Goal: Task Accomplishment & Management: Complete application form

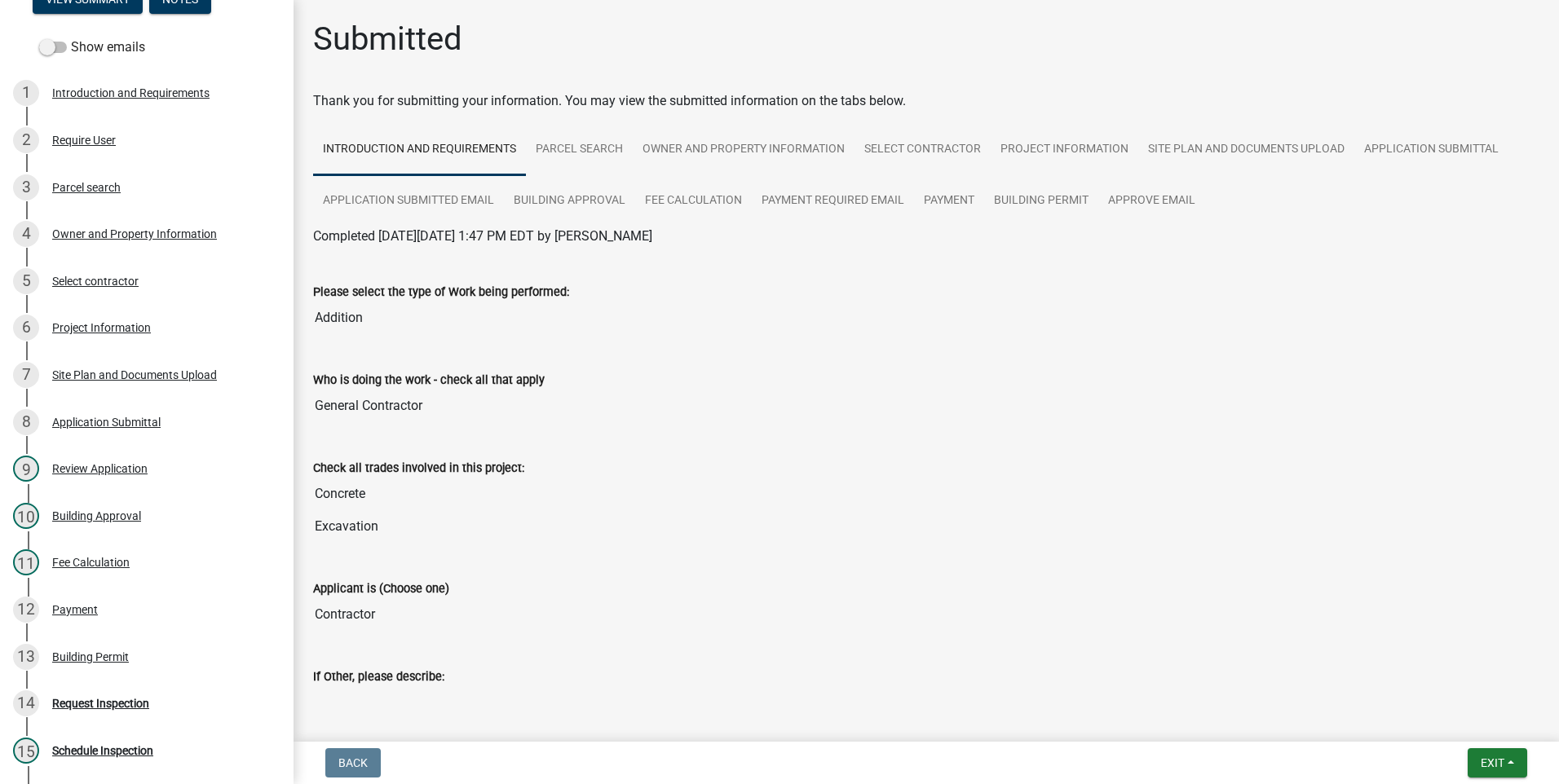
scroll to position [408, 0]
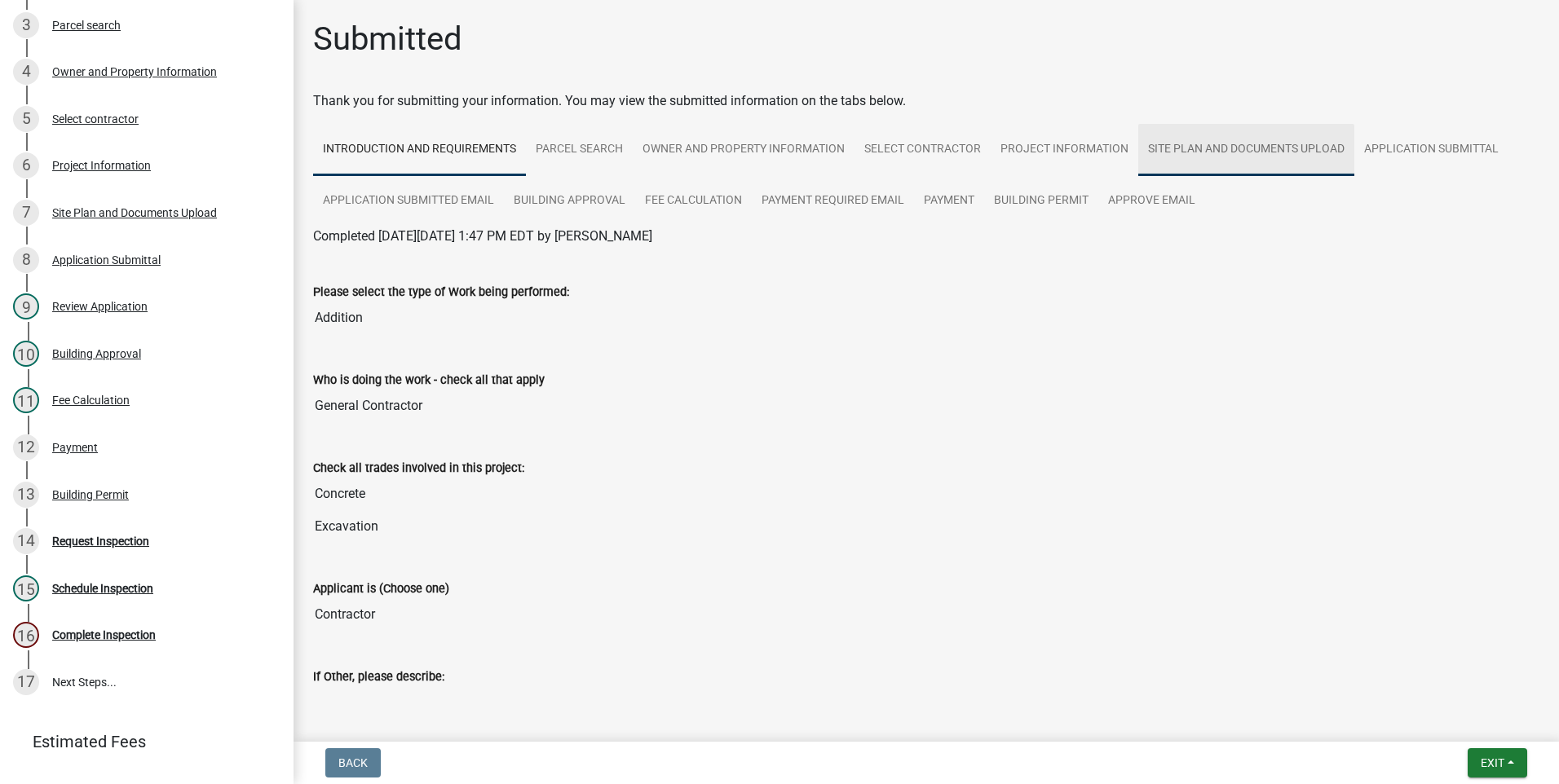
click at [769, 149] on link "Site Plan and Documents Upload" at bounding box center [1246, 150] width 216 height 52
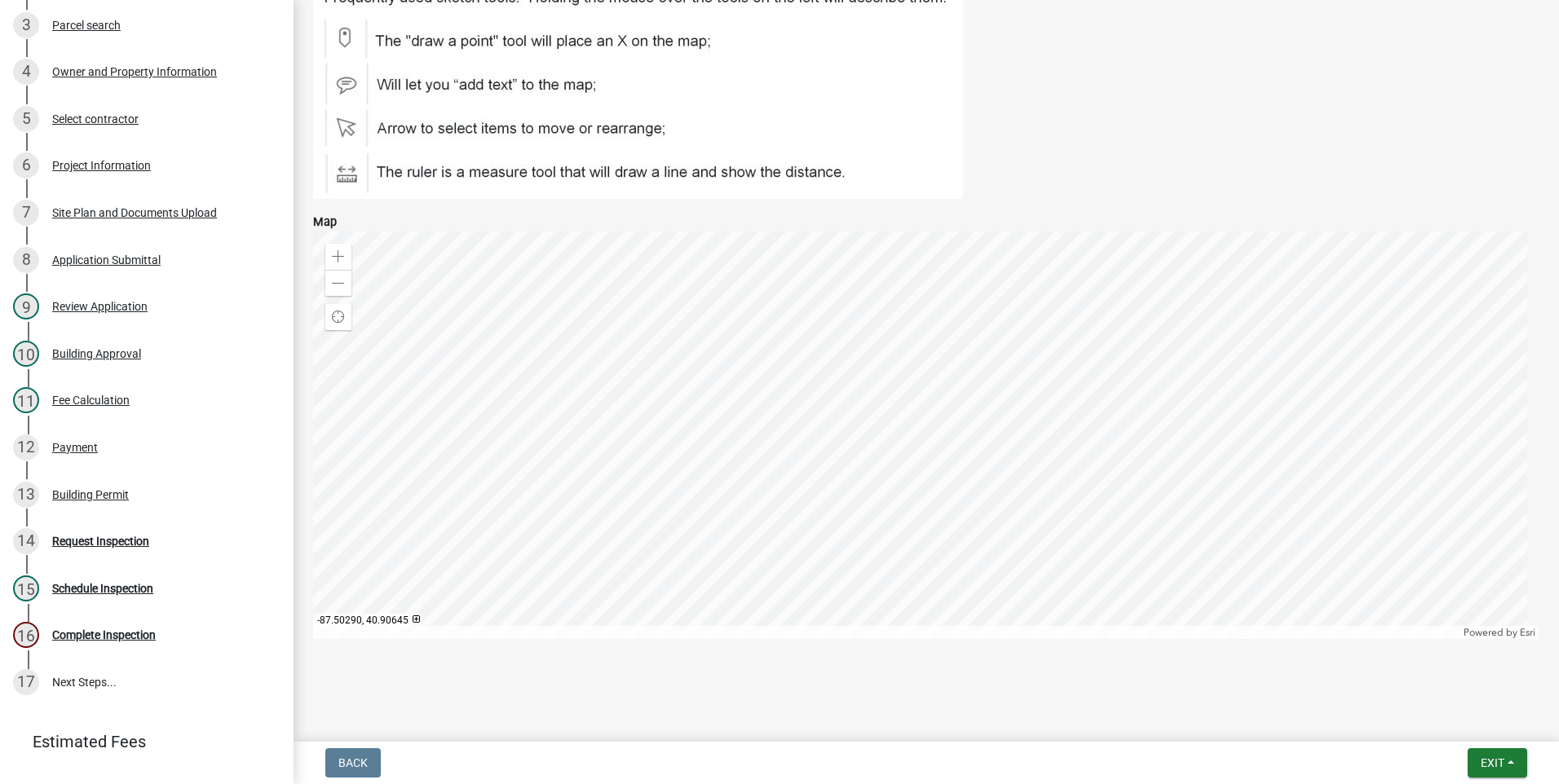
scroll to position [0, 0]
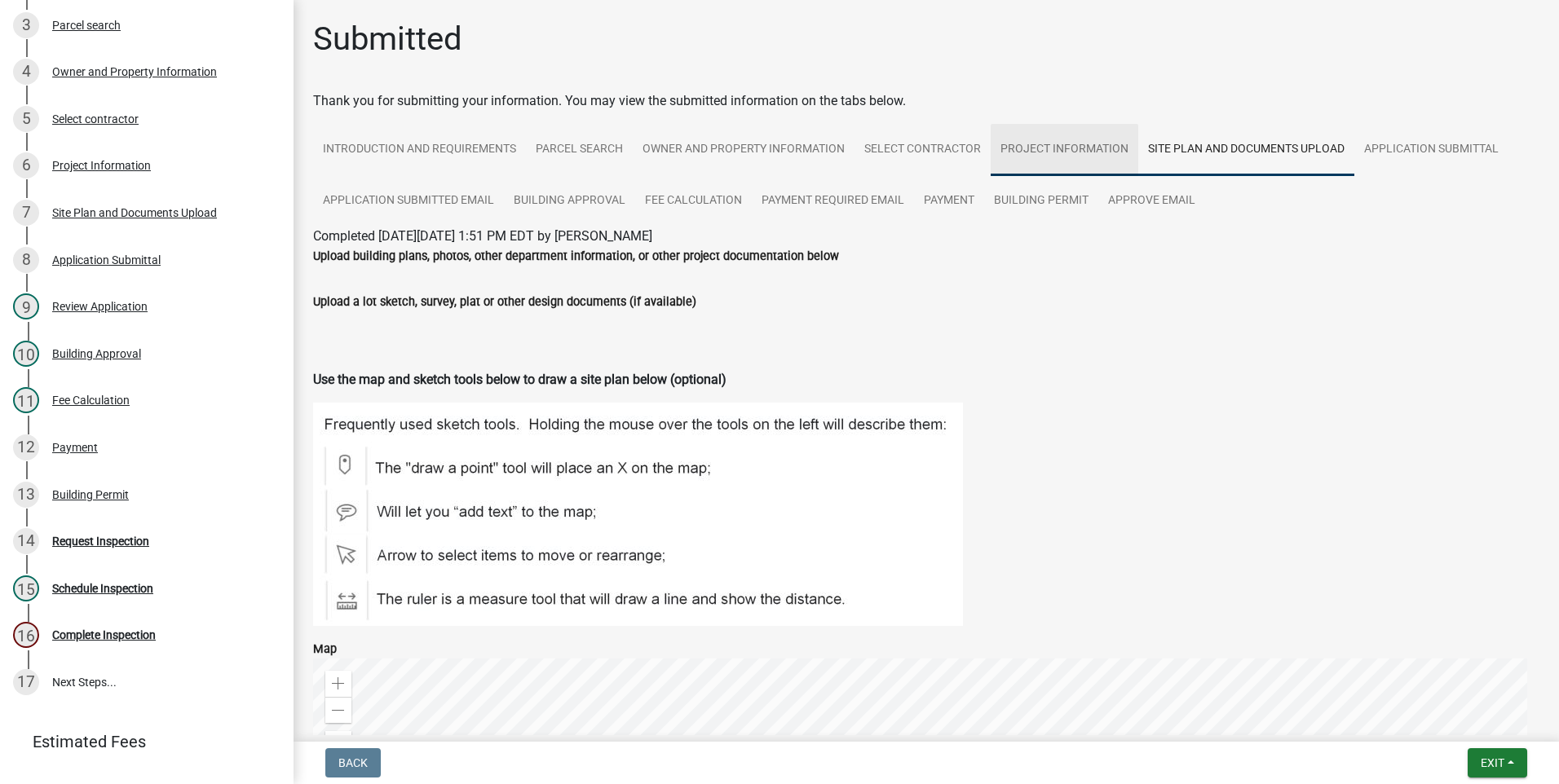
click at [769, 147] on link "Project Information" at bounding box center [1064, 150] width 148 height 52
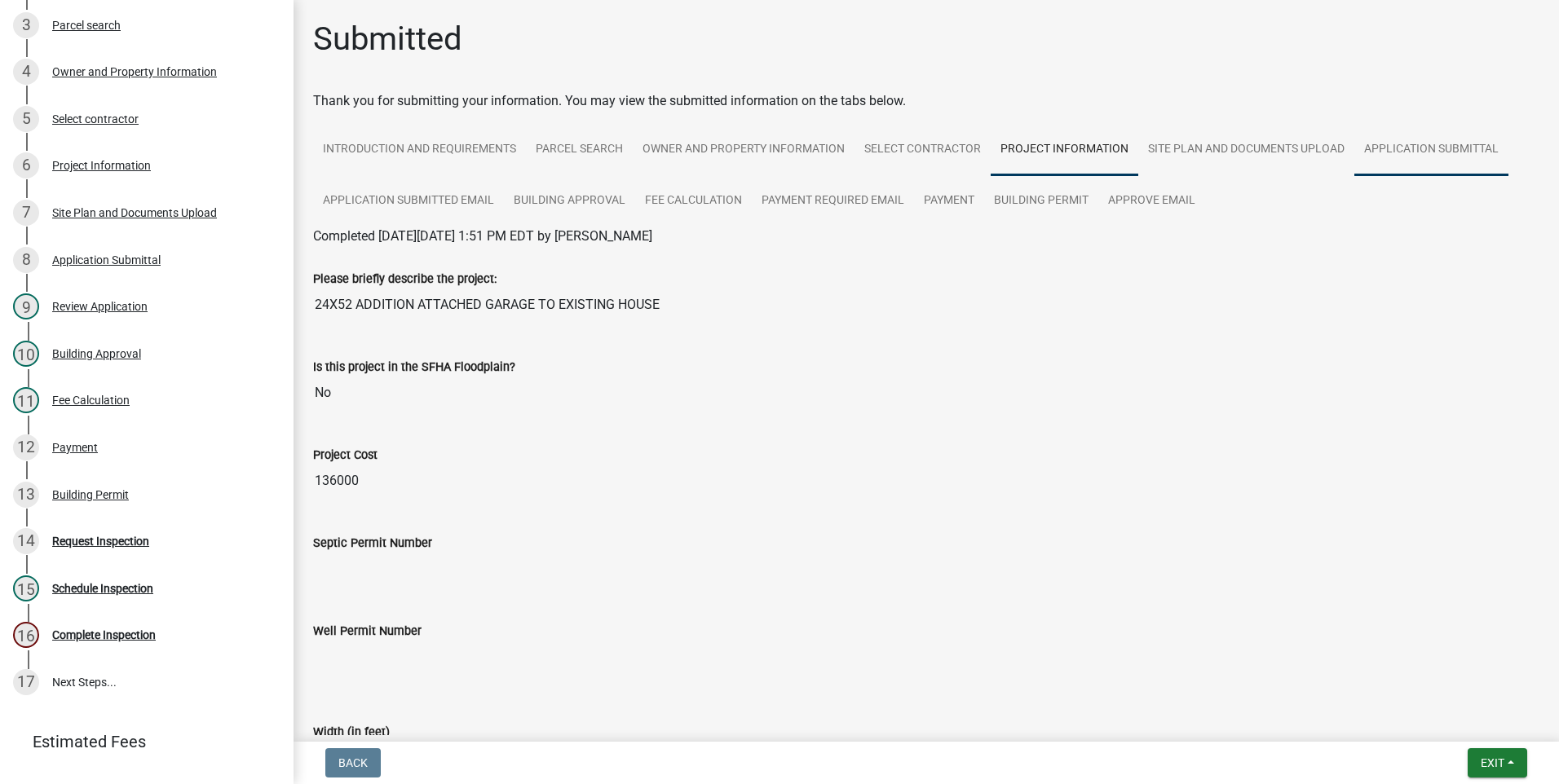
click at [769, 151] on link "Application Submittal" at bounding box center [1432, 150] width 154 height 52
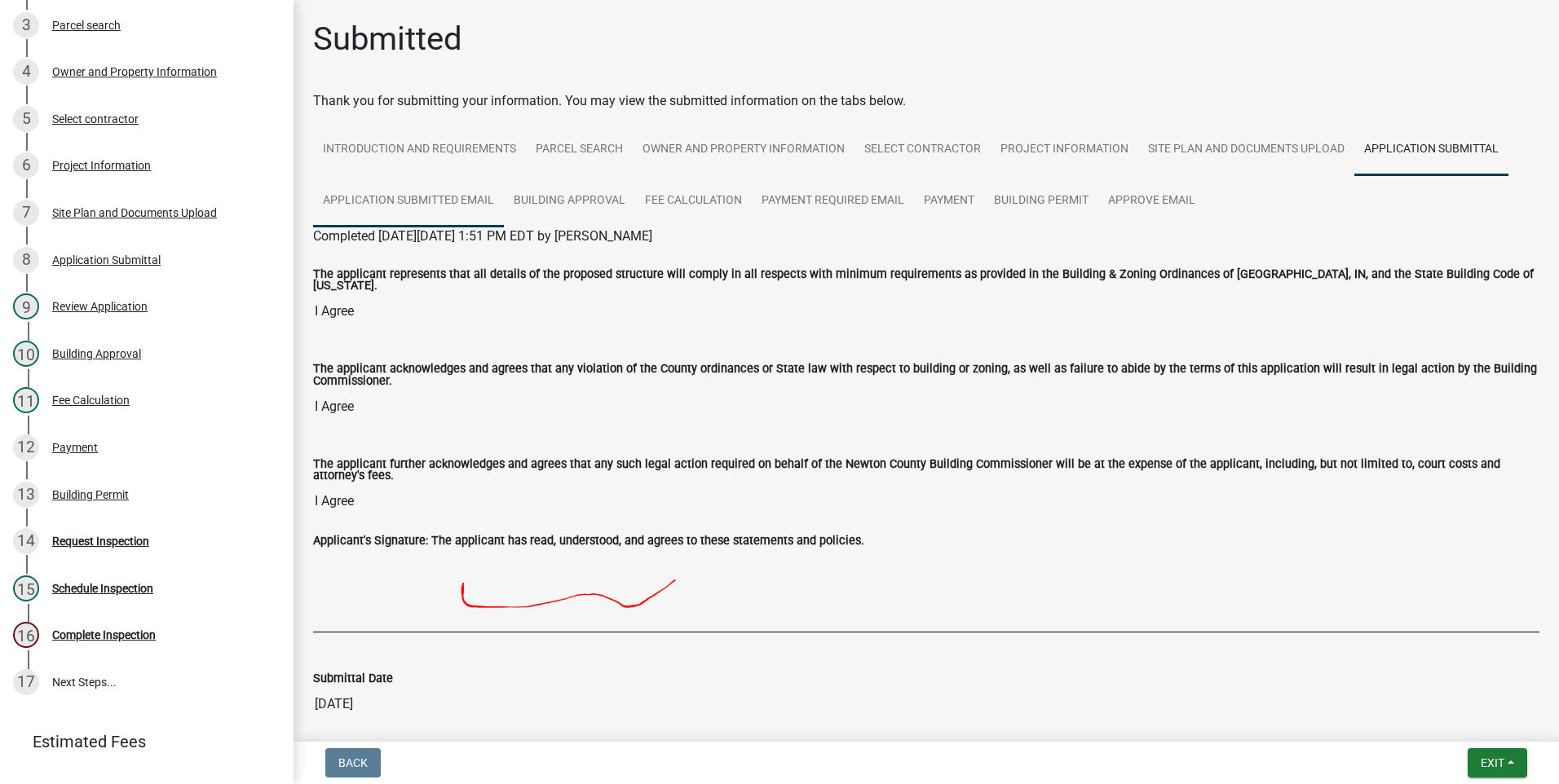
click at [397, 201] on link "Application Submitted Email" at bounding box center [408, 202] width 190 height 52
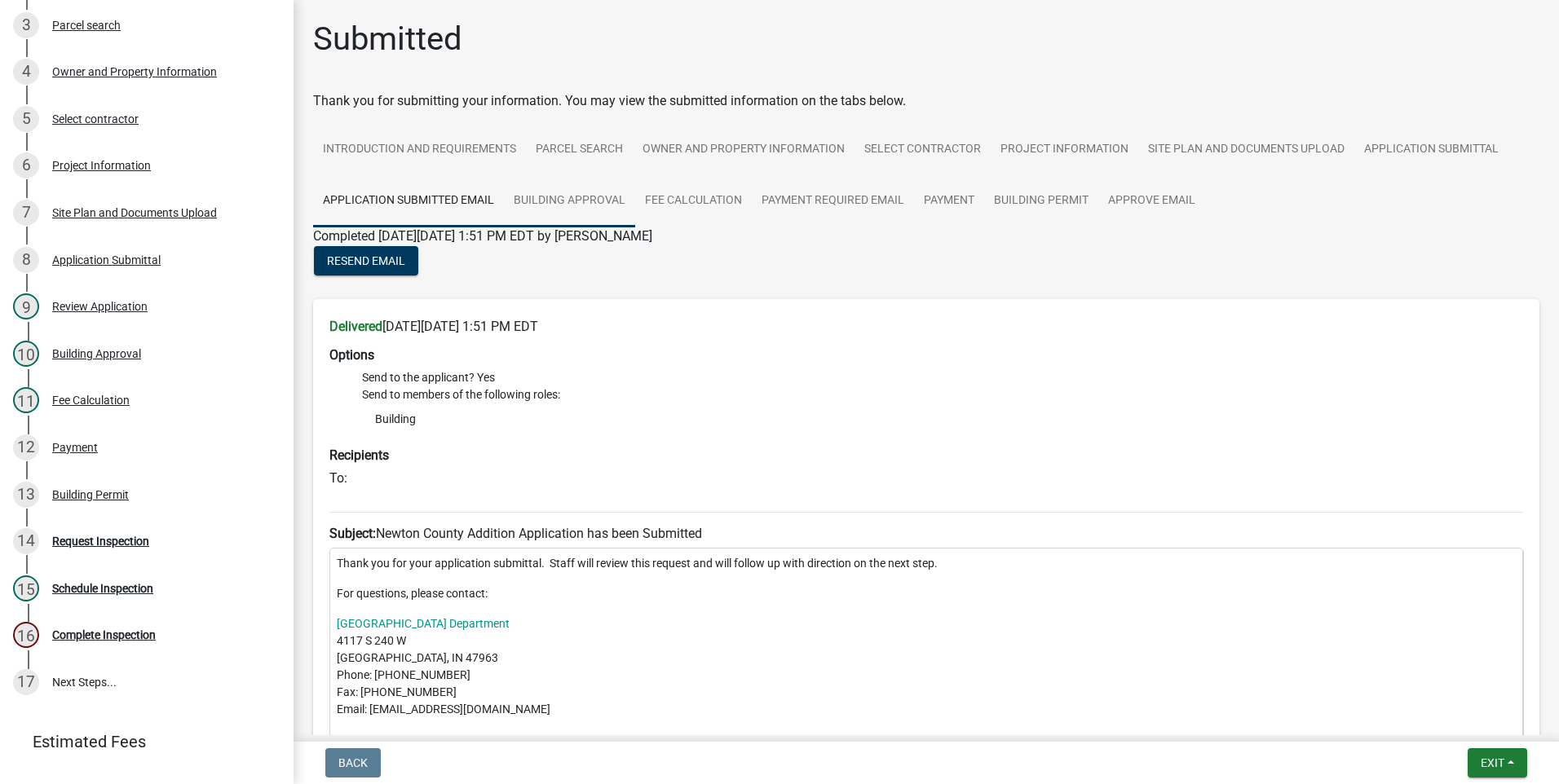
click at [553, 203] on link "Building Approval" at bounding box center [569, 202] width 131 height 52
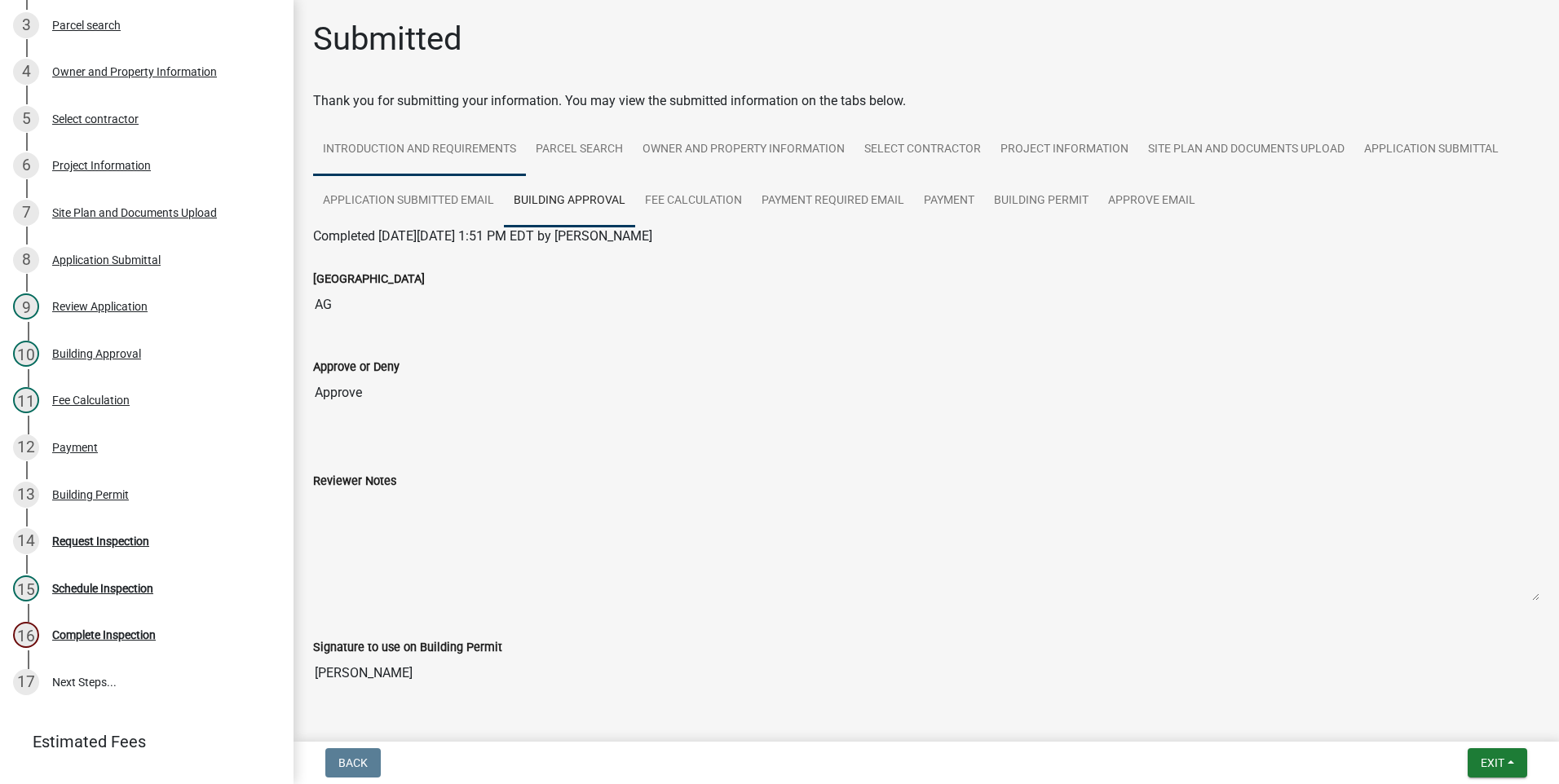
click at [425, 157] on link "Introduction and Requirements" at bounding box center [419, 150] width 213 height 52
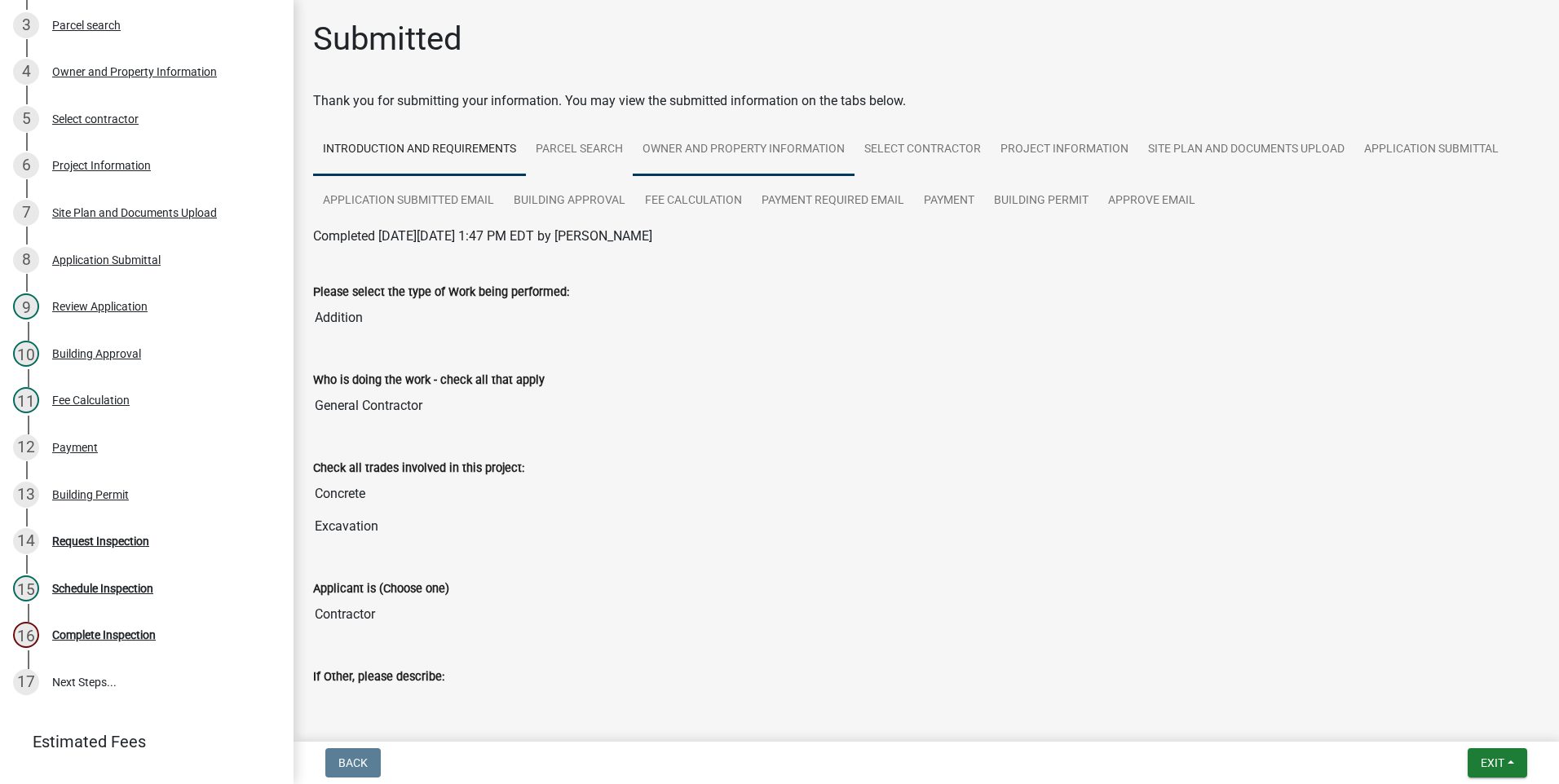
click at [714, 150] on link "Owner and Property Information" at bounding box center [743, 150] width 222 height 52
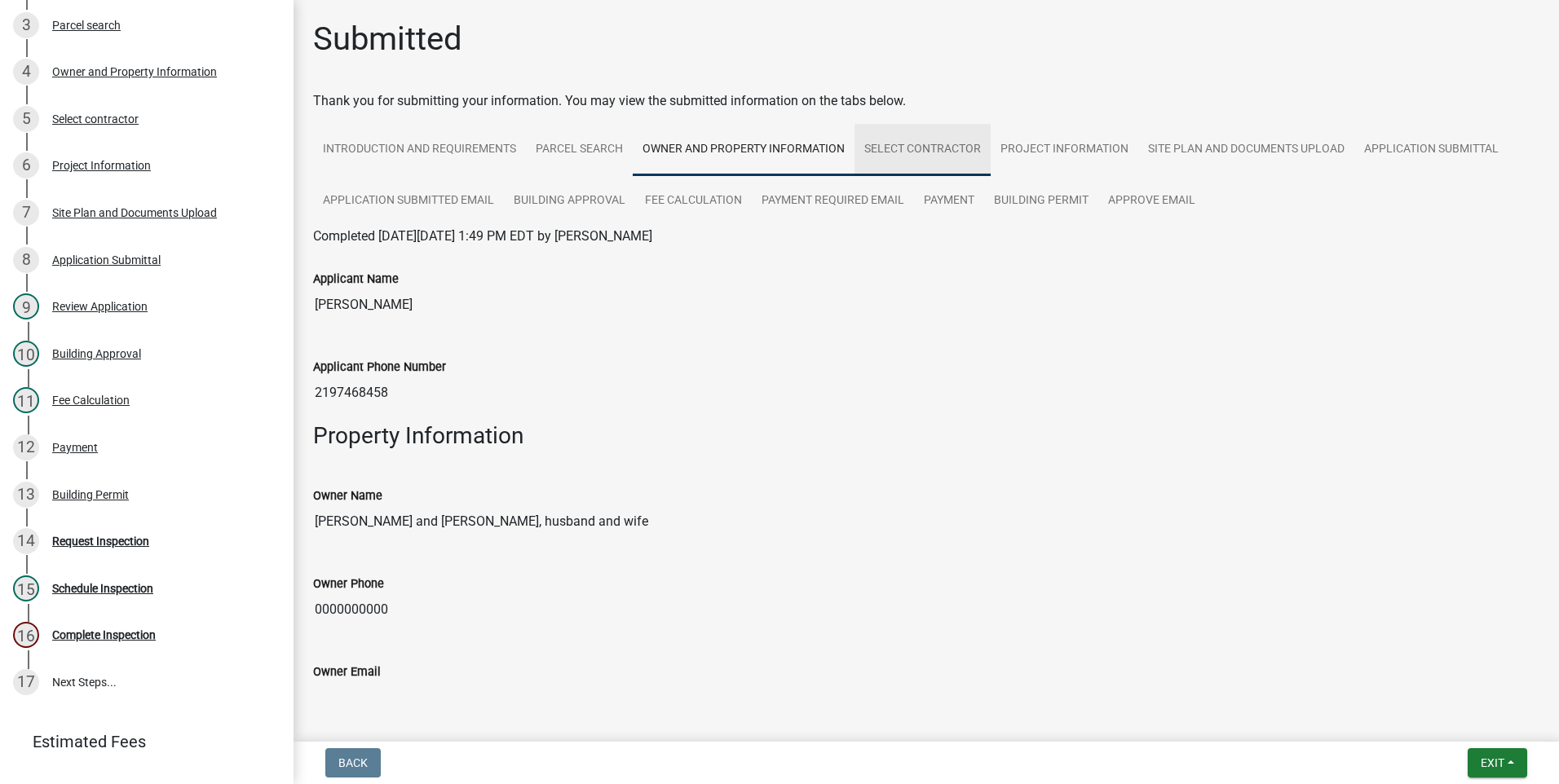
click at [769, 150] on link "Select contractor" at bounding box center [923, 150] width 137 height 52
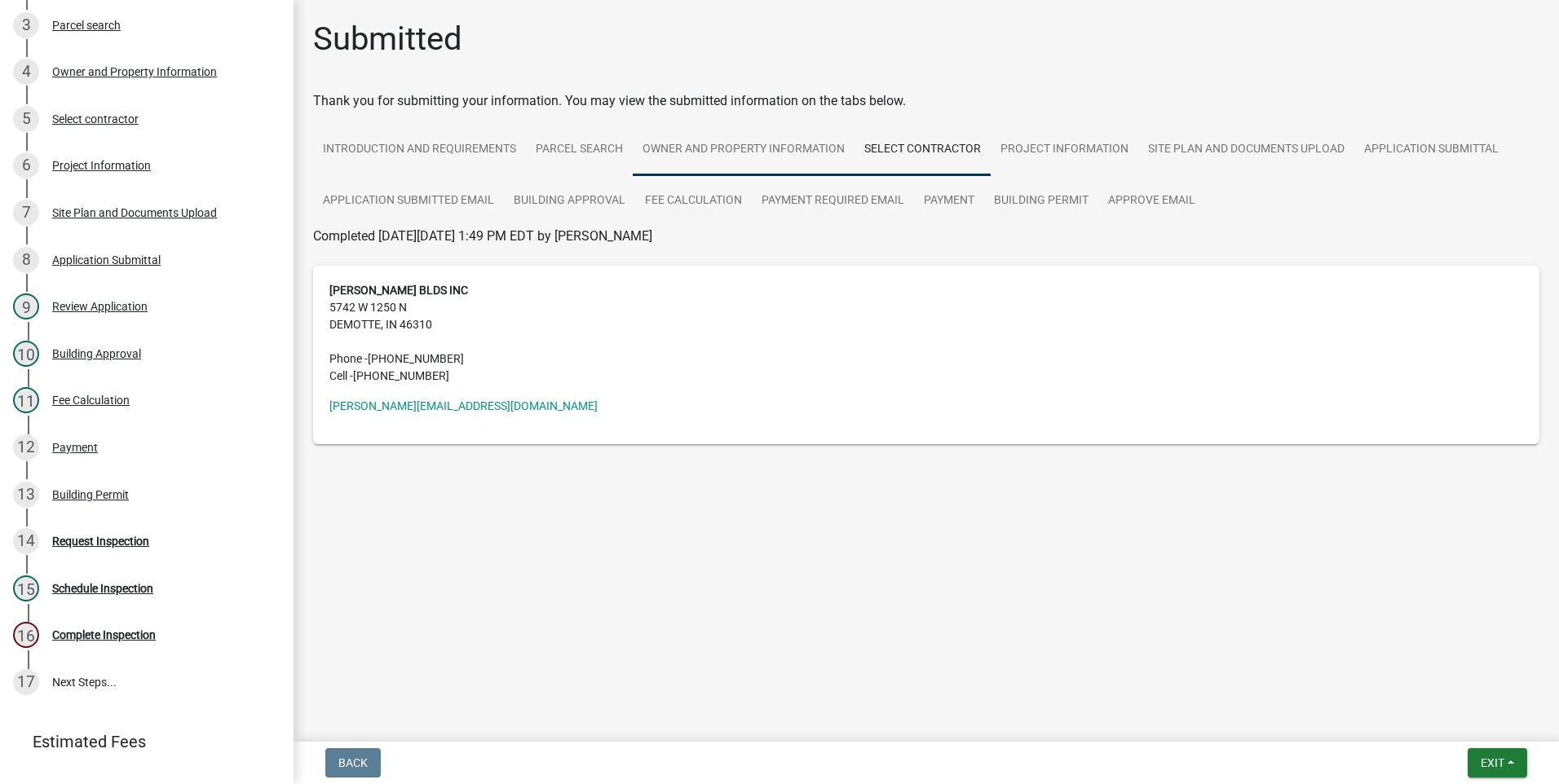
click at [769, 146] on link "Owner and Property Information" at bounding box center [743, 150] width 222 height 52
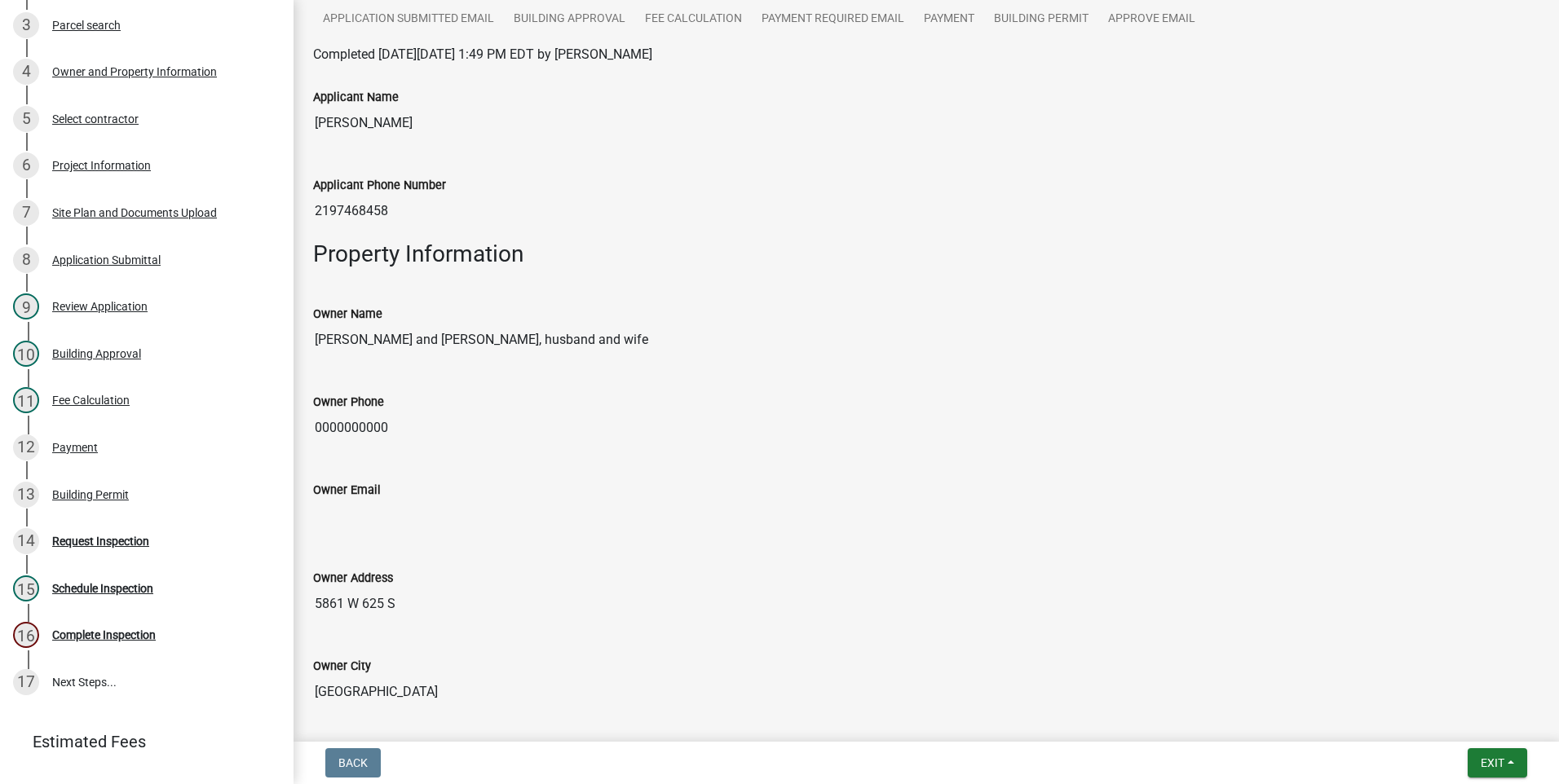
scroll to position [244, 0]
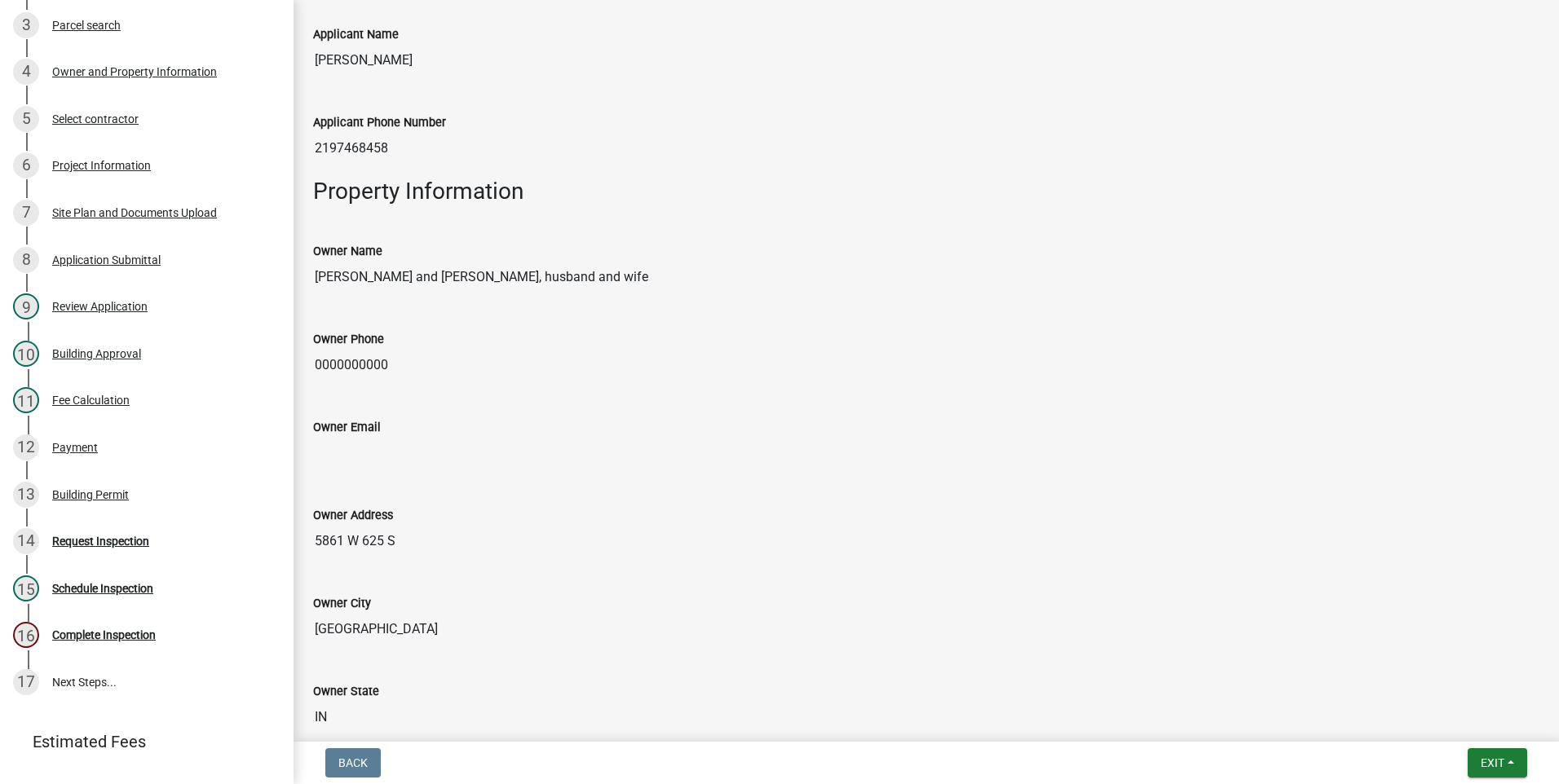
drag, startPoint x: 318, startPoint y: 543, endPoint x: 398, endPoint y: 544, distance: 80.0
click at [398, 544] on input "5861 W 625 S" at bounding box center [926, 541] width 1226 height 33
drag, startPoint x: 398, startPoint y: 544, endPoint x: 375, endPoint y: 542, distance: 23.1
